Goal: Task Accomplishment & Management: Manage account settings

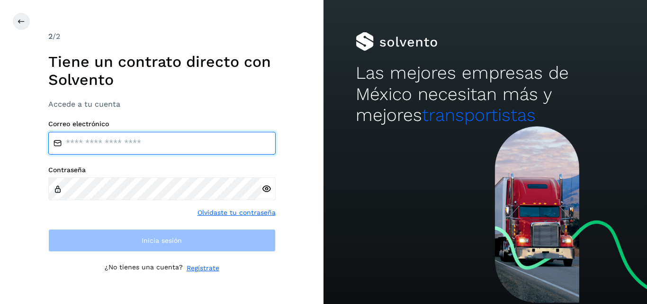
click at [147, 154] on input "email" at bounding box center [161, 143] width 227 height 23
type input "**********"
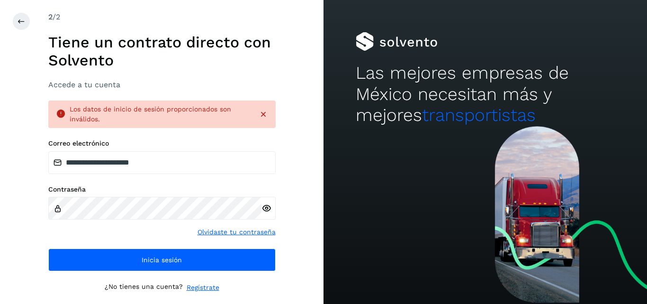
click at [266, 207] on icon at bounding box center [266, 208] width 10 height 10
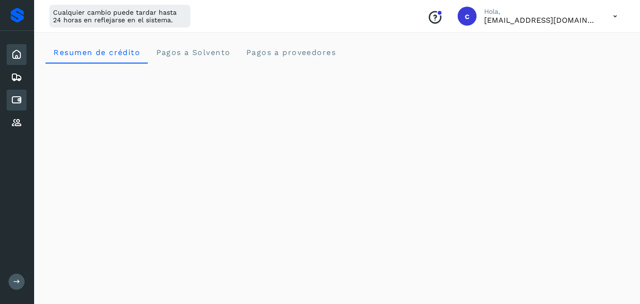
click at [19, 99] on icon at bounding box center [16, 99] width 11 height 11
